Goal: Entertainment & Leisure: Consume media (video, audio)

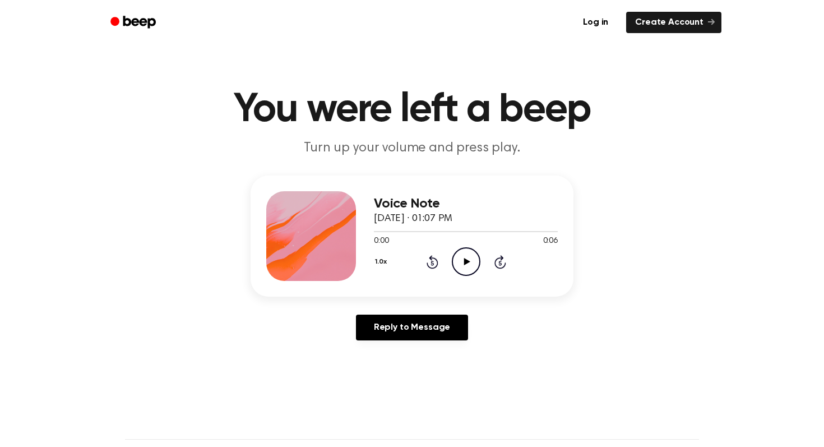
click at [464, 269] on icon "Play Audio" at bounding box center [466, 261] width 29 height 29
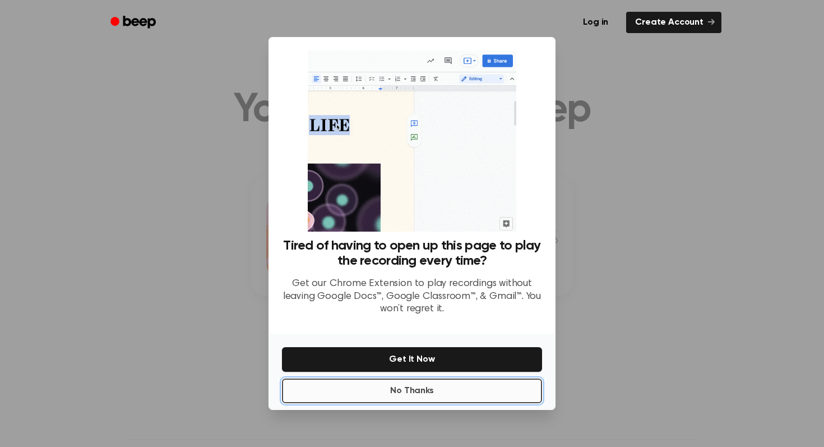
click at [388, 389] on button "No Thanks" at bounding box center [412, 391] width 260 height 25
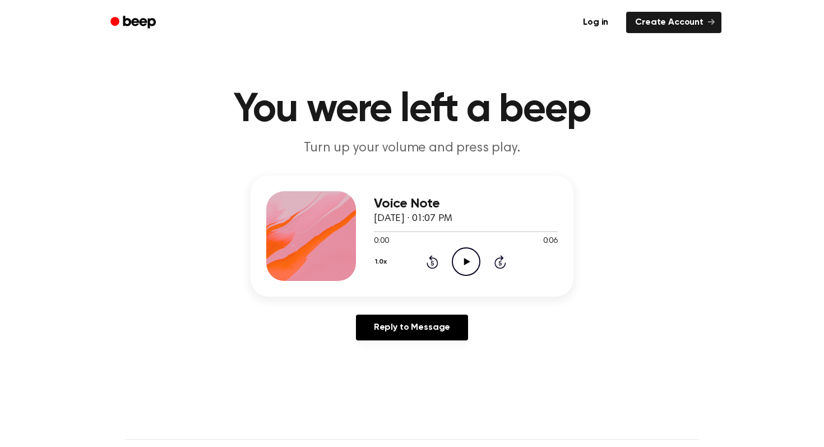
click at [474, 257] on icon "Play Audio" at bounding box center [466, 261] width 29 height 29
click at [468, 262] on icon at bounding box center [466, 261] width 5 height 7
click at [457, 270] on icon "Play Audio" at bounding box center [466, 261] width 29 height 29
click at [477, 265] on icon "Play Audio" at bounding box center [466, 261] width 29 height 29
click at [466, 258] on icon "Play Audio" at bounding box center [466, 261] width 29 height 29
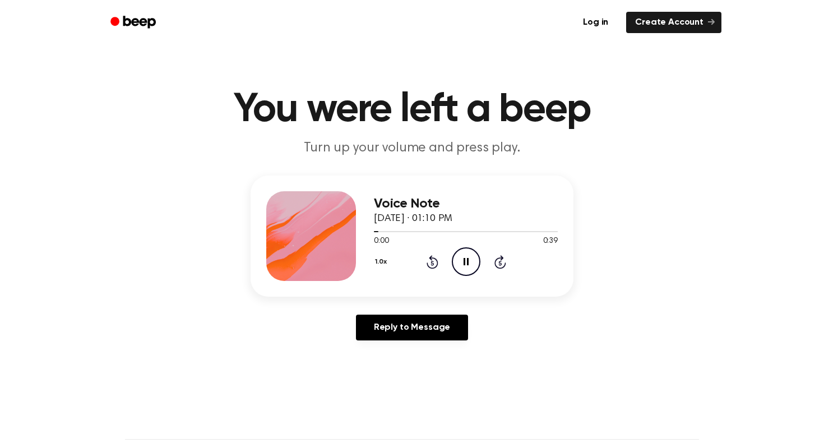
click at [467, 260] on icon "Pause Audio" at bounding box center [466, 261] width 29 height 29
click at [473, 257] on icon "Play Audio" at bounding box center [466, 261] width 29 height 29
click at [470, 257] on icon "Play Audio" at bounding box center [466, 261] width 29 height 29
click at [461, 265] on icon "Play Audio" at bounding box center [466, 261] width 29 height 29
click at [468, 251] on icon "Play Audio" at bounding box center [466, 261] width 29 height 29
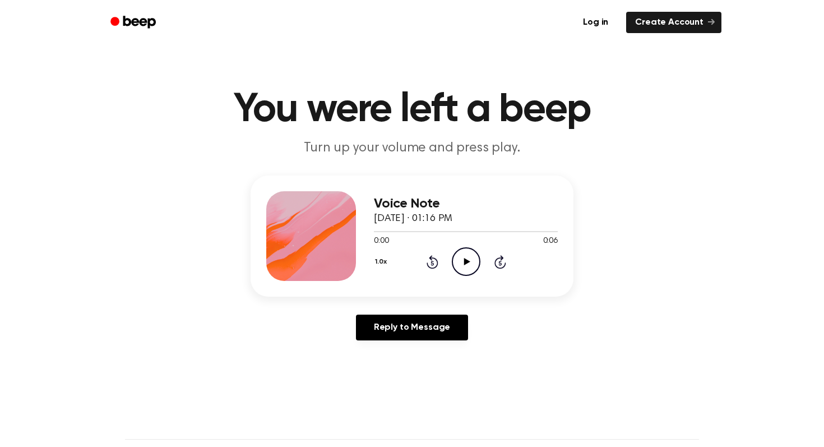
click at [462, 264] on icon "Play Audio" at bounding box center [466, 261] width 29 height 29
click at [463, 259] on icon "Play Audio" at bounding box center [466, 261] width 29 height 29
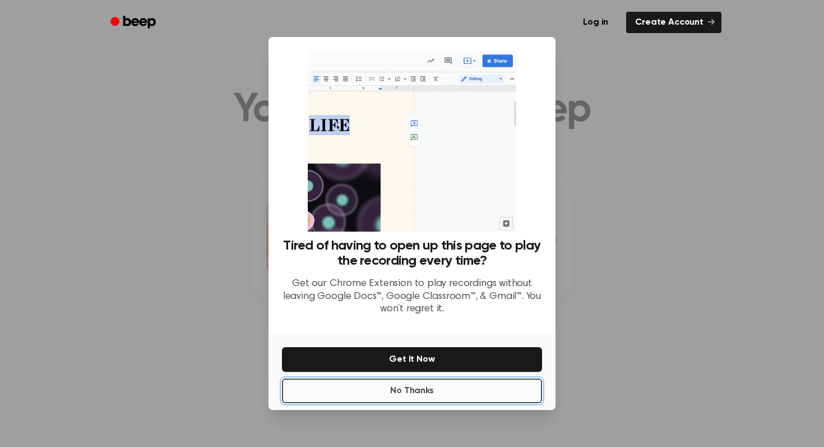
click at [453, 388] on button "No Thanks" at bounding box center [412, 391] width 260 height 25
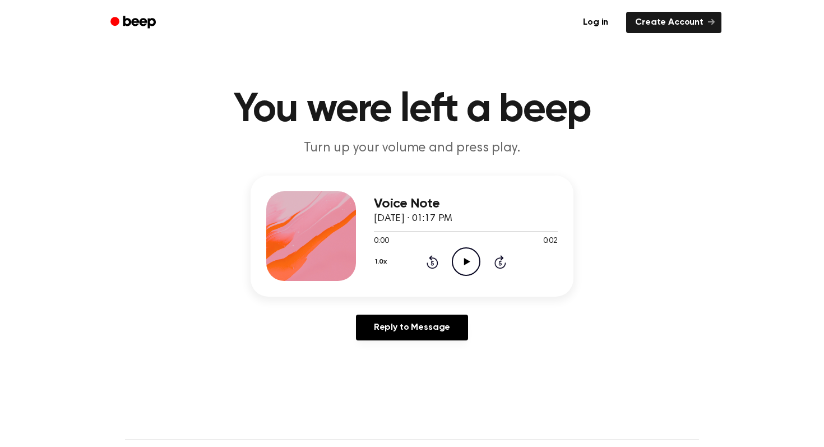
click at [463, 266] on icon "Play Audio" at bounding box center [466, 261] width 29 height 29
click at [467, 253] on icon "Play Audio" at bounding box center [466, 261] width 29 height 29
click at [464, 254] on icon "Play Audio" at bounding box center [466, 261] width 29 height 29
click at [466, 262] on icon at bounding box center [467, 261] width 6 height 7
click at [459, 266] on icon "Play Audio" at bounding box center [466, 261] width 29 height 29
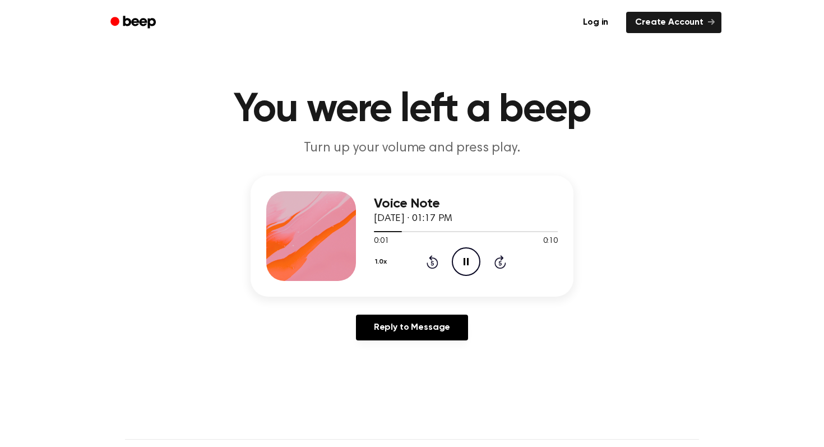
click at [459, 266] on icon "Pause Audio" at bounding box center [466, 261] width 29 height 29
click at [460, 248] on icon "Play Audio" at bounding box center [466, 261] width 29 height 29
click at [466, 251] on icon "Pause Audio" at bounding box center [466, 261] width 29 height 29
click at [457, 254] on icon "Play Audio" at bounding box center [466, 261] width 29 height 29
